Goal: Information Seeking & Learning: Stay updated

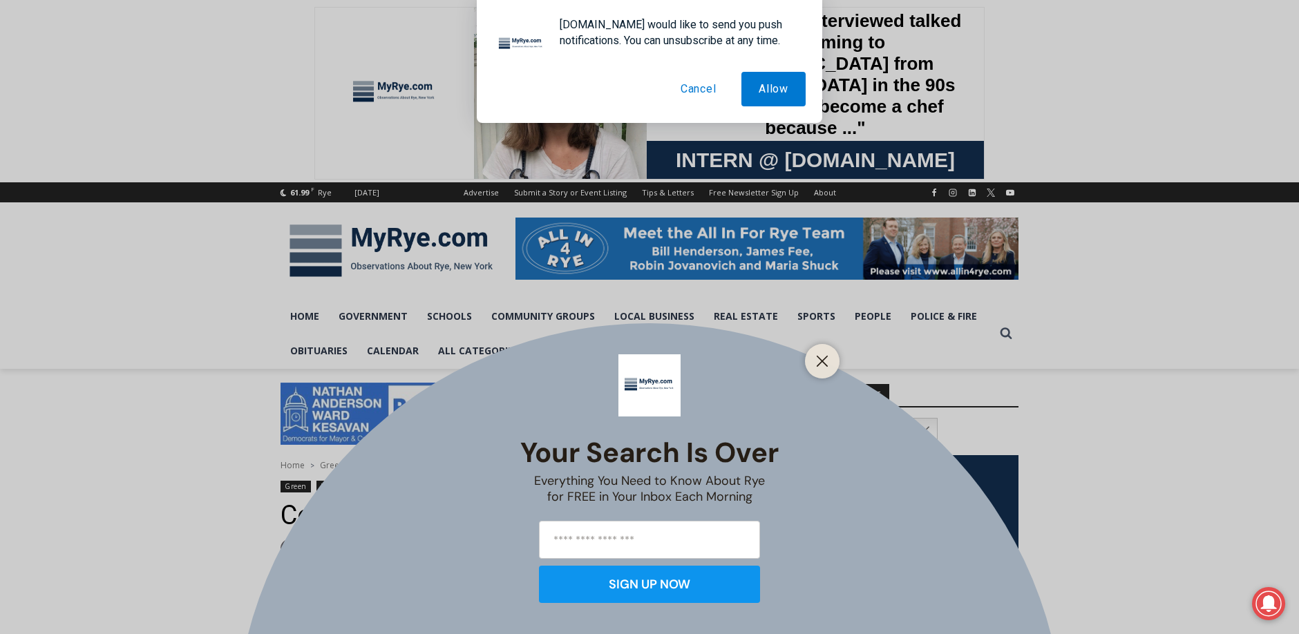
click at [688, 82] on button "Cancel" at bounding box center [698, 89] width 70 height 35
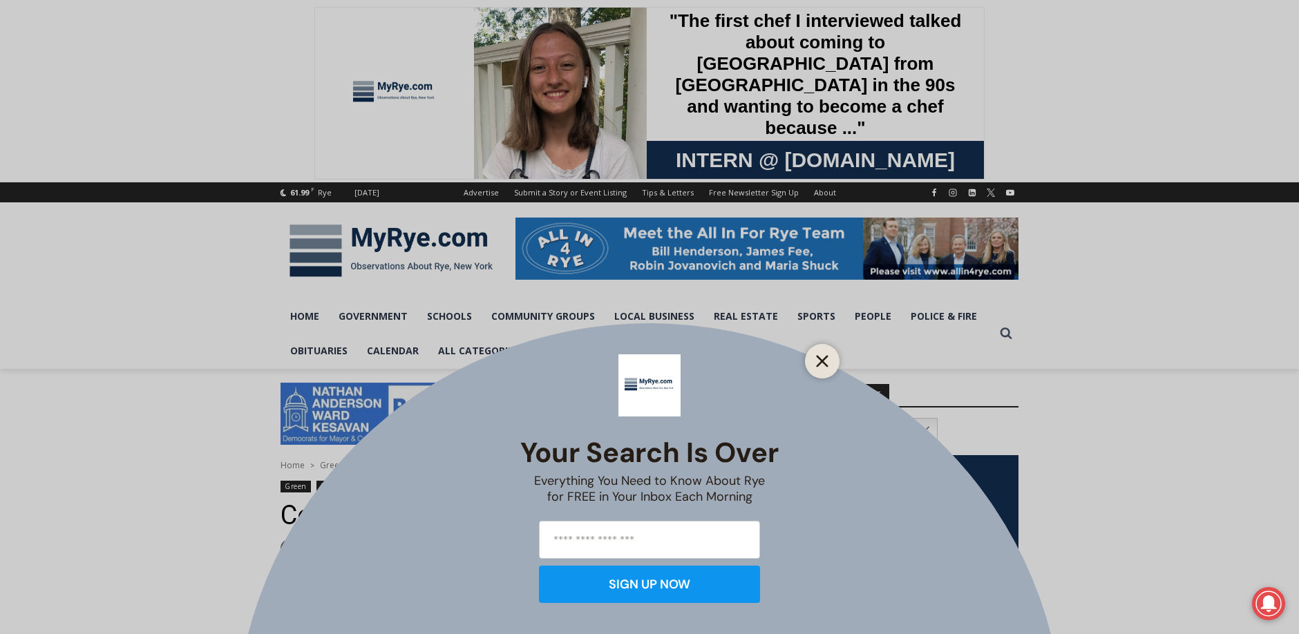
click at [818, 363] on icon "Close" at bounding box center [822, 361] width 12 height 12
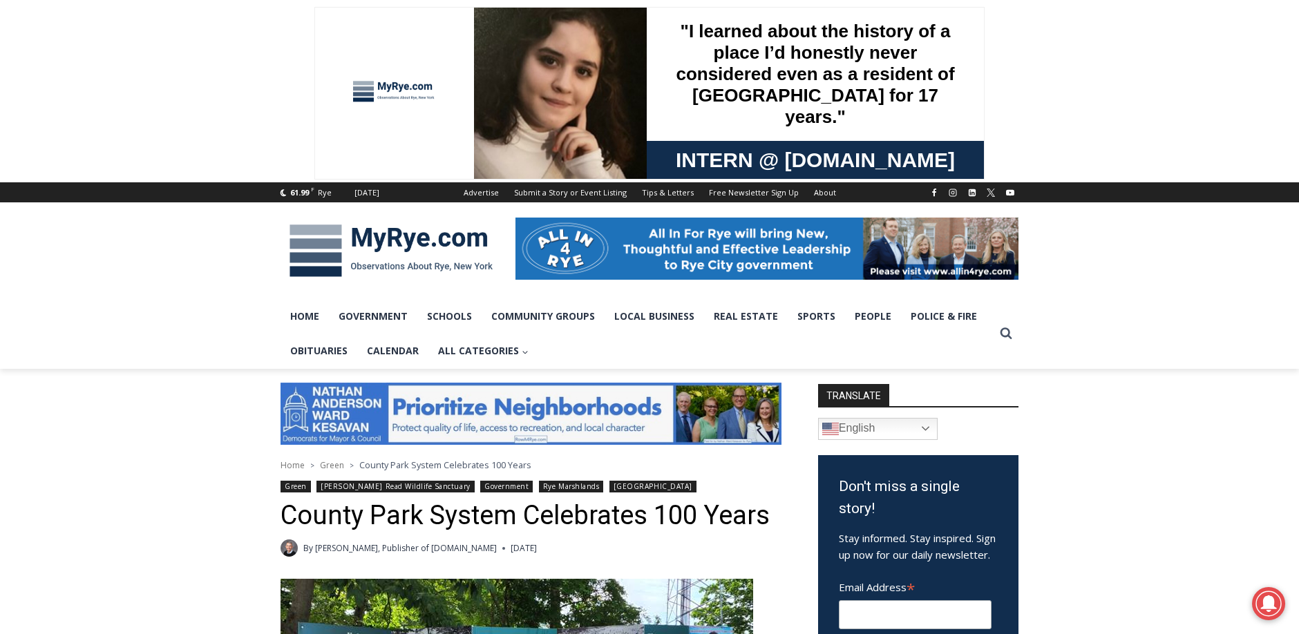
click at [343, 248] on img at bounding box center [390, 251] width 221 height 72
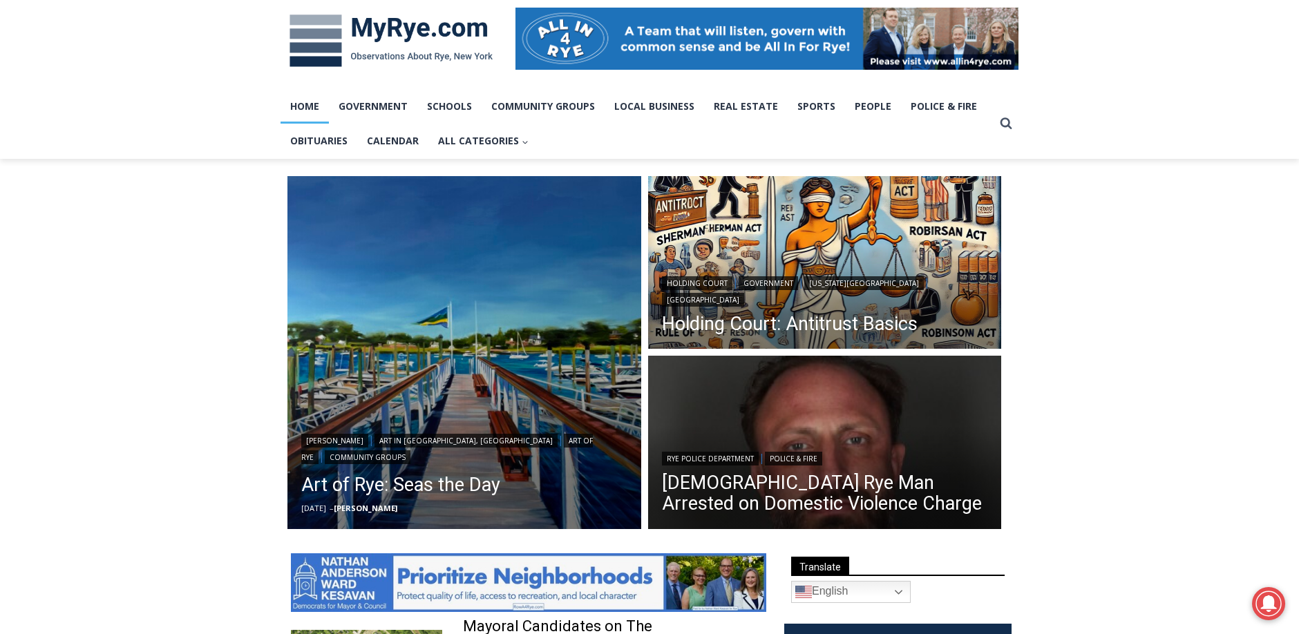
scroll to position [300, 0]
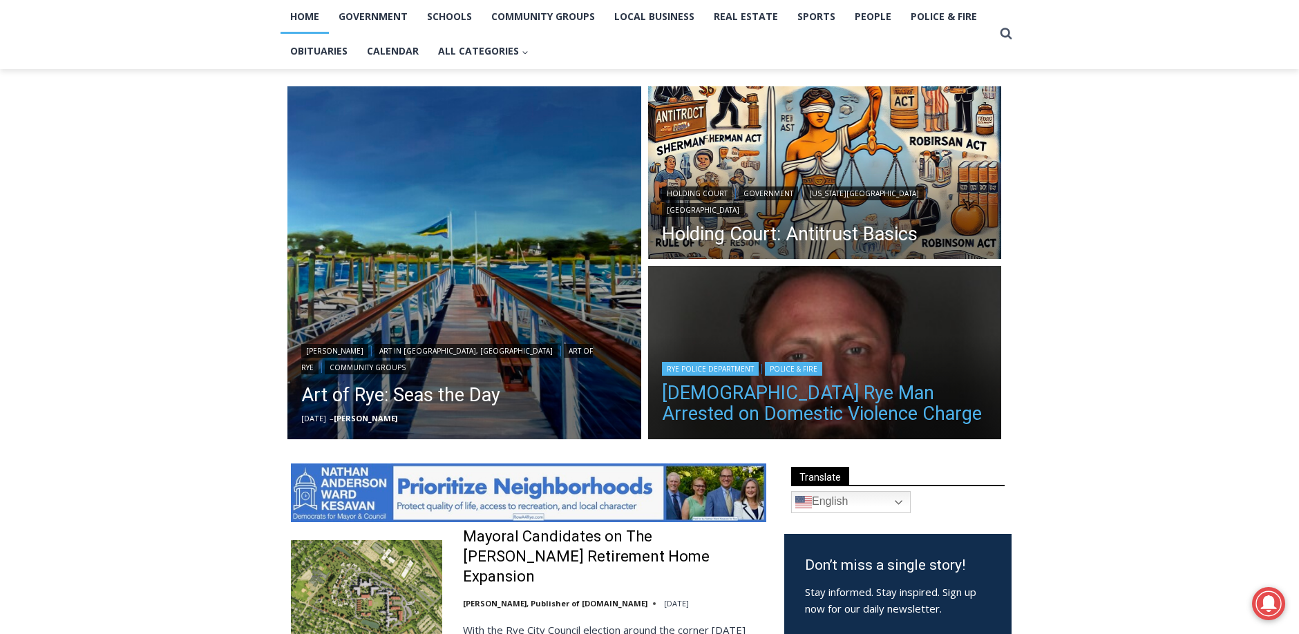
click at [687, 394] on link "42 Year Old Rye Man Arrested on Domestic Violence Charge" at bounding box center [825, 403] width 326 height 41
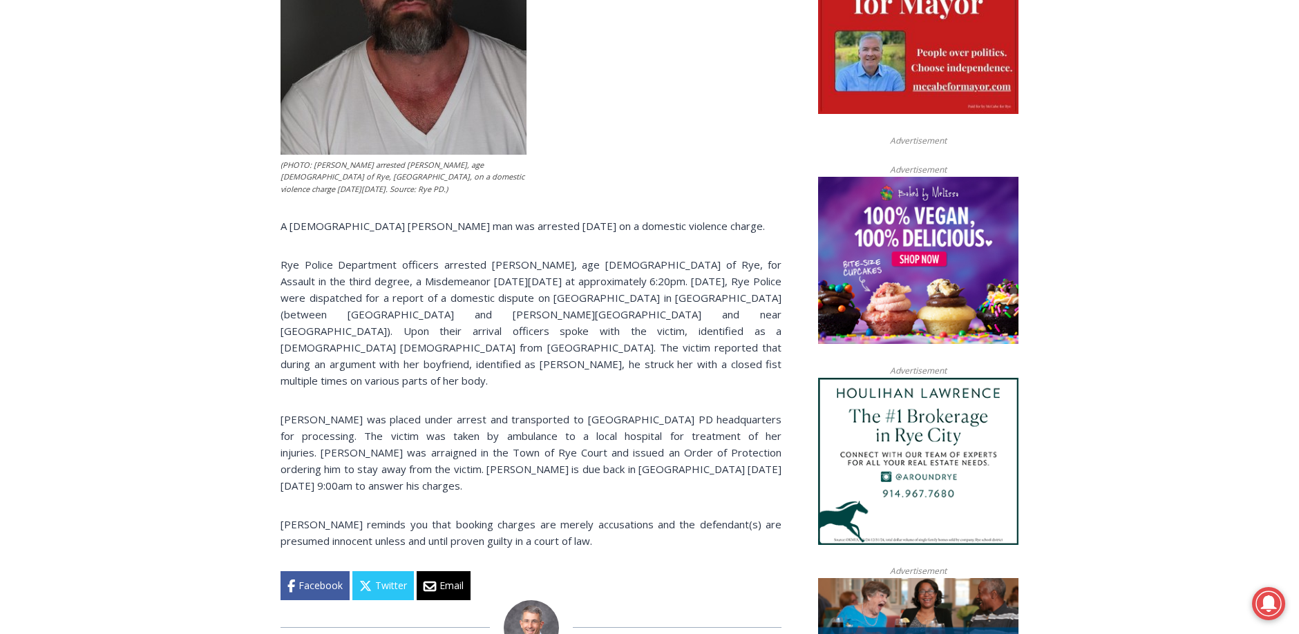
scroll to position [767, 0]
